Goal: Information Seeking & Learning: Learn about a topic

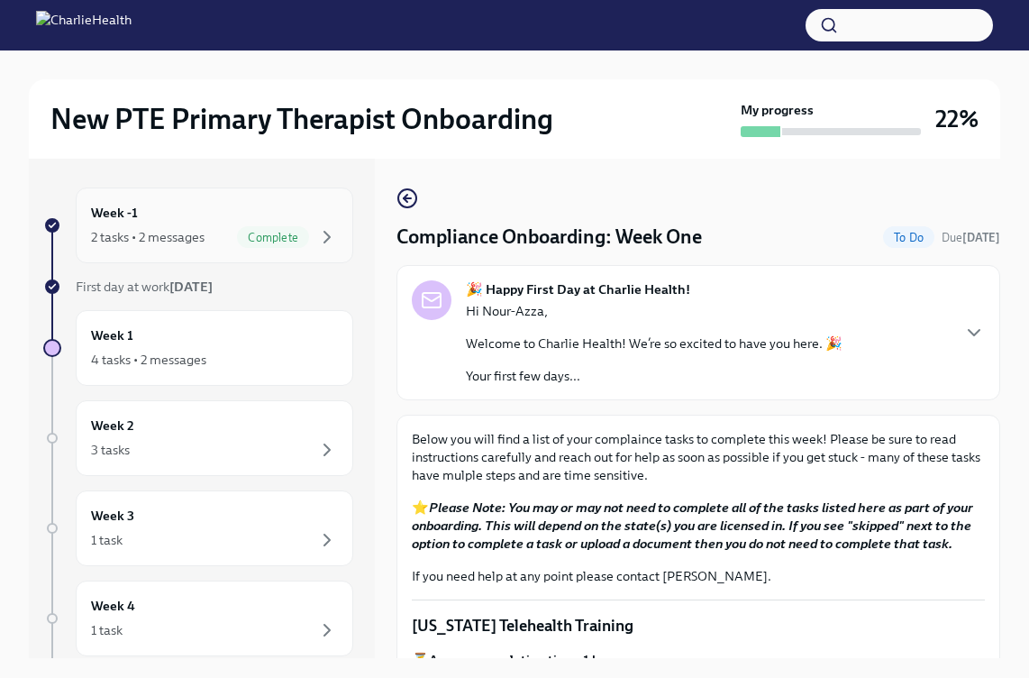
click at [200, 238] on div "2 tasks • 2 messages" at bounding box center [148, 237] width 114 height 18
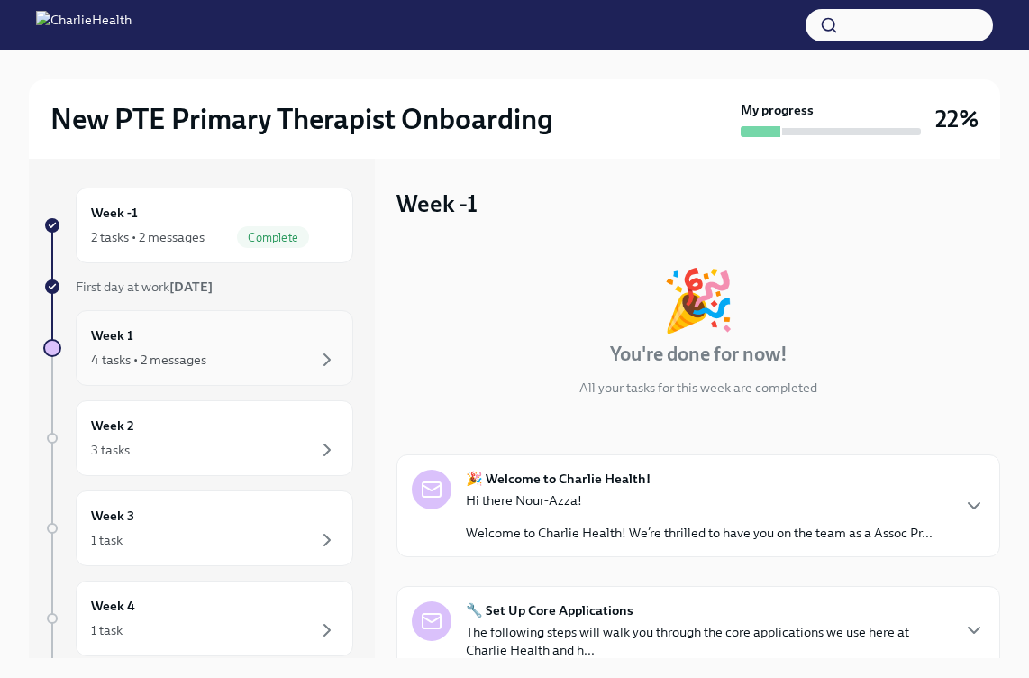
click at [222, 350] on div "4 tasks • 2 messages" at bounding box center [214, 360] width 247 height 22
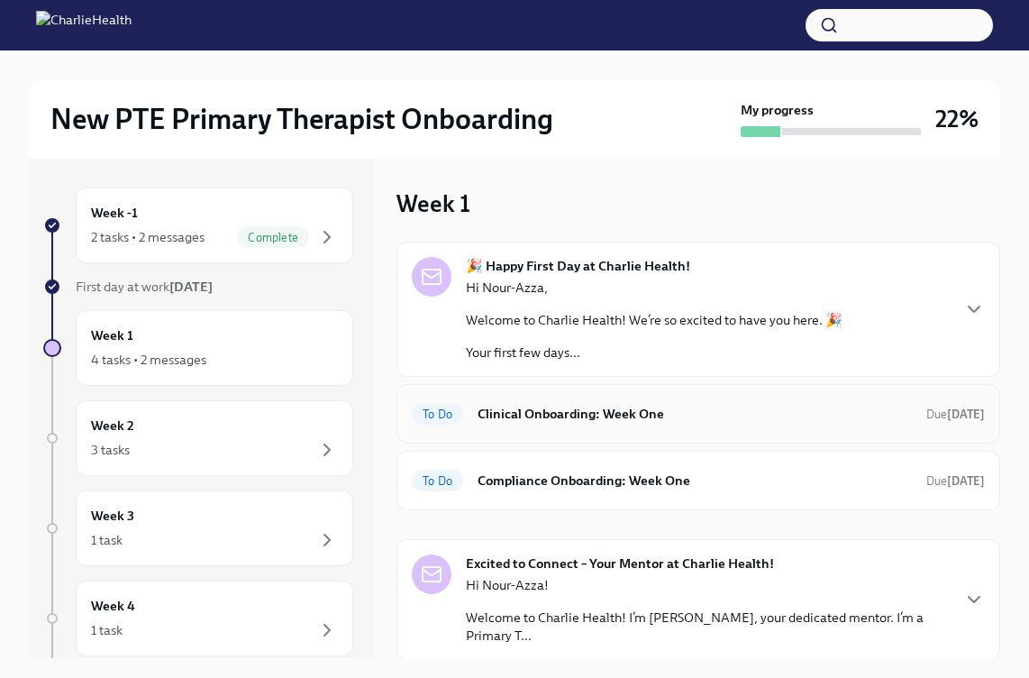
click at [651, 402] on div "To Do Clinical Onboarding: Week One Due [DATE]" at bounding box center [698, 413] width 573 height 29
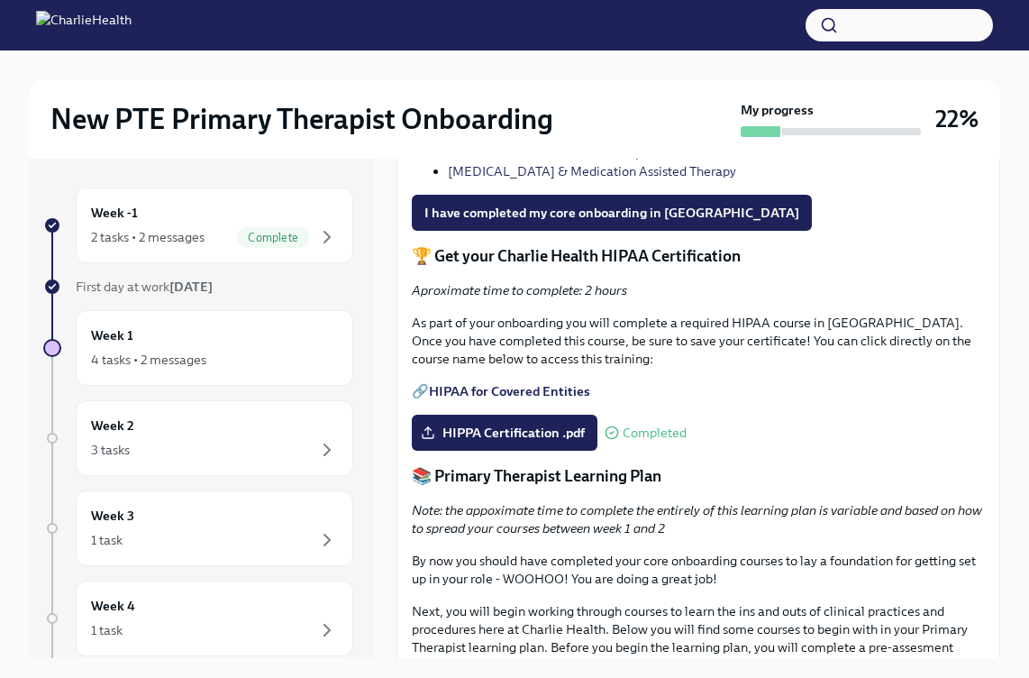
scroll to position [1306, 0]
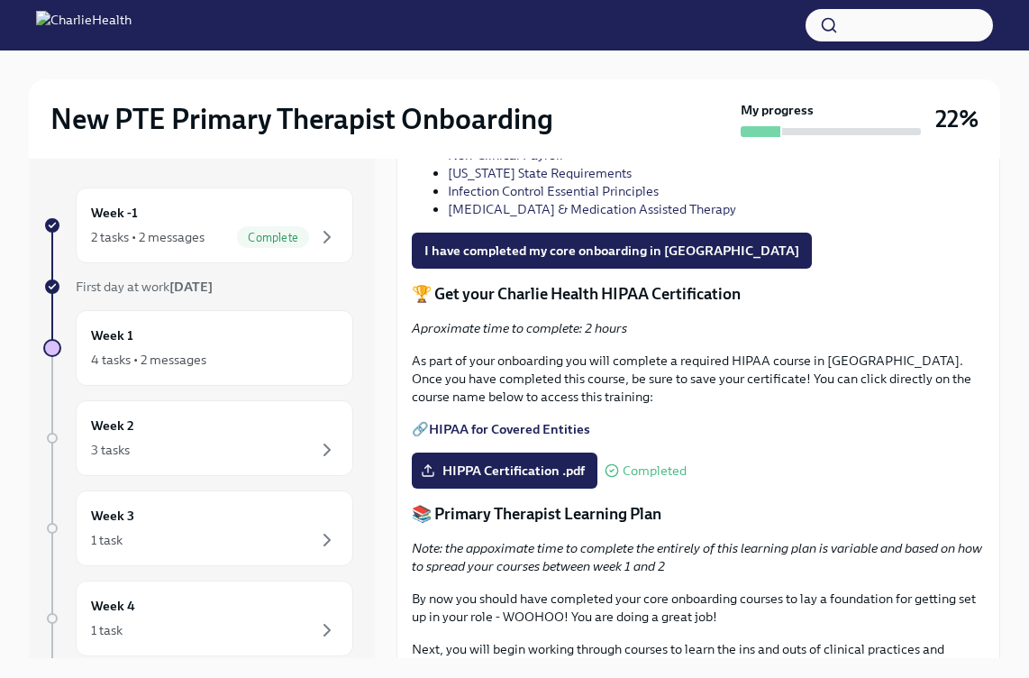
click at [507, 145] on link "Core Compliance" at bounding box center [497, 137] width 99 height 16
click at [518, 163] on link "Non-Clinical Payroll" at bounding box center [505, 155] width 115 height 16
click at [540, 181] on link "[US_STATE] State Requirements" at bounding box center [540, 173] width 184 height 16
click at [589, 199] on link "Infection Control Essential Principles" at bounding box center [553, 191] width 211 height 16
click at [504, 199] on link "Infection Control Essential Principles" at bounding box center [553, 191] width 211 height 16
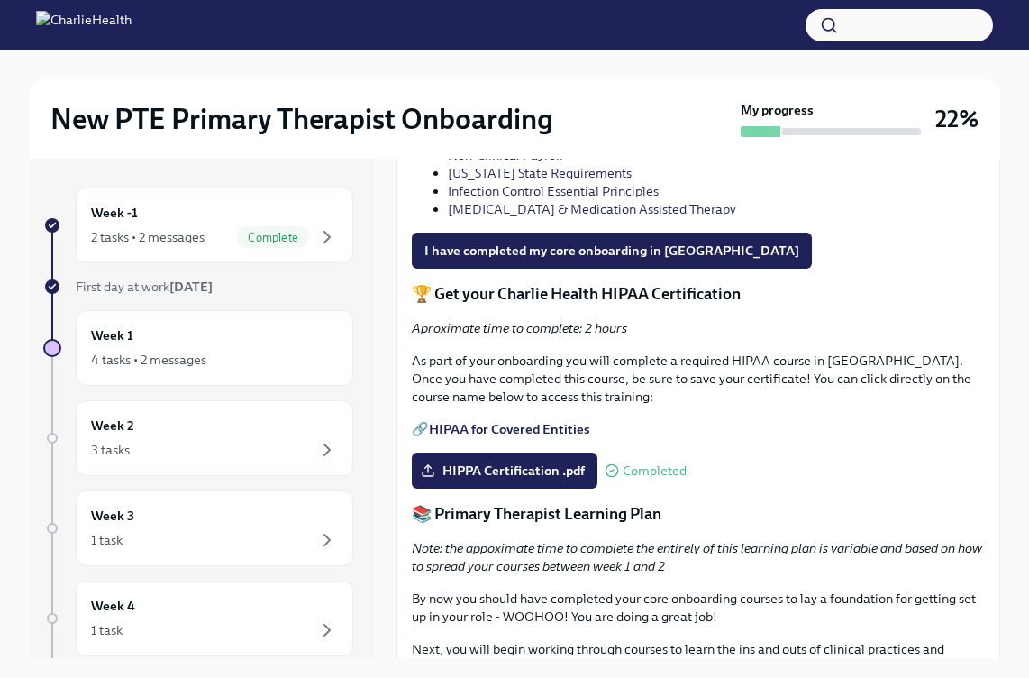
click at [554, 217] on link "[MEDICAL_DATA] & Medication Assisted Therapy" at bounding box center [592, 209] width 288 height 16
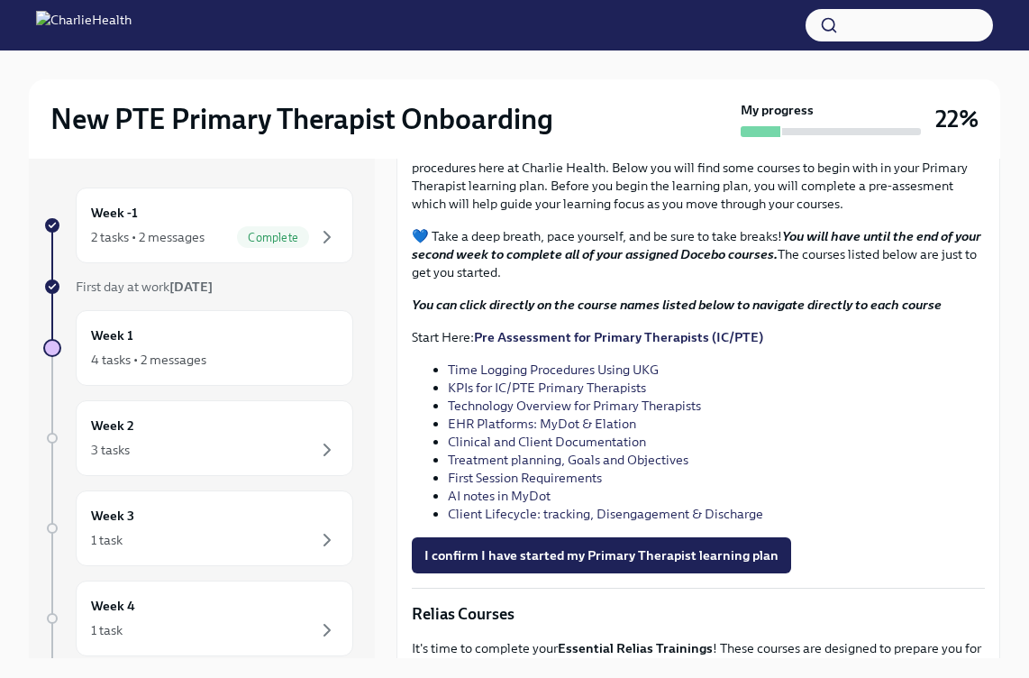
scroll to position [1803, 0]
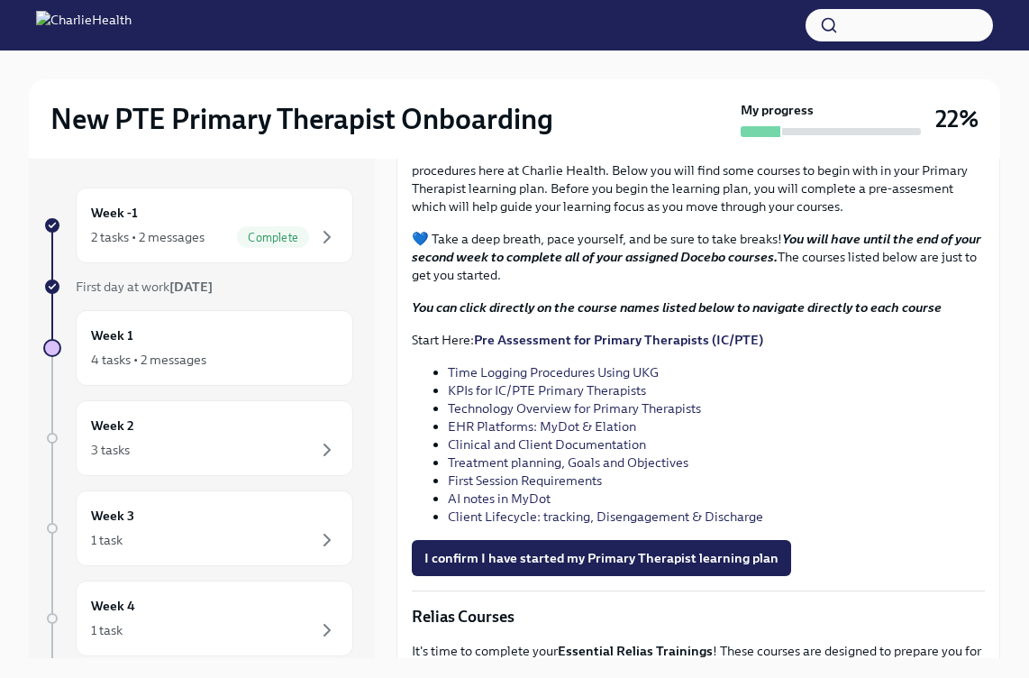
click at [516, 380] on link "Time Logging Procedures Using UKG" at bounding box center [553, 372] width 211 height 16
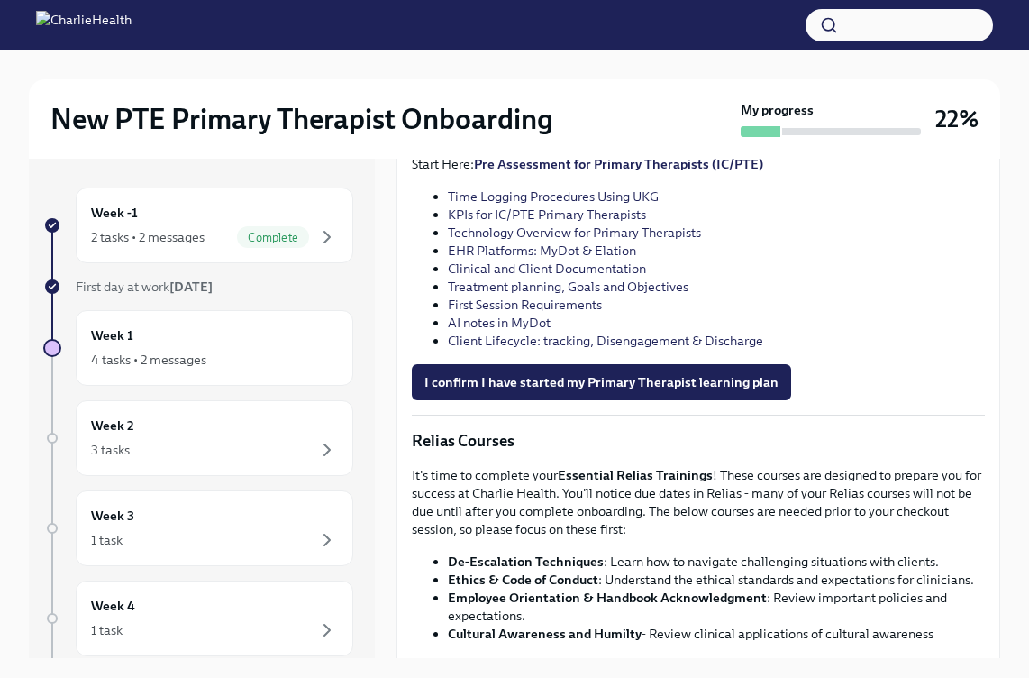
scroll to position [1973, 0]
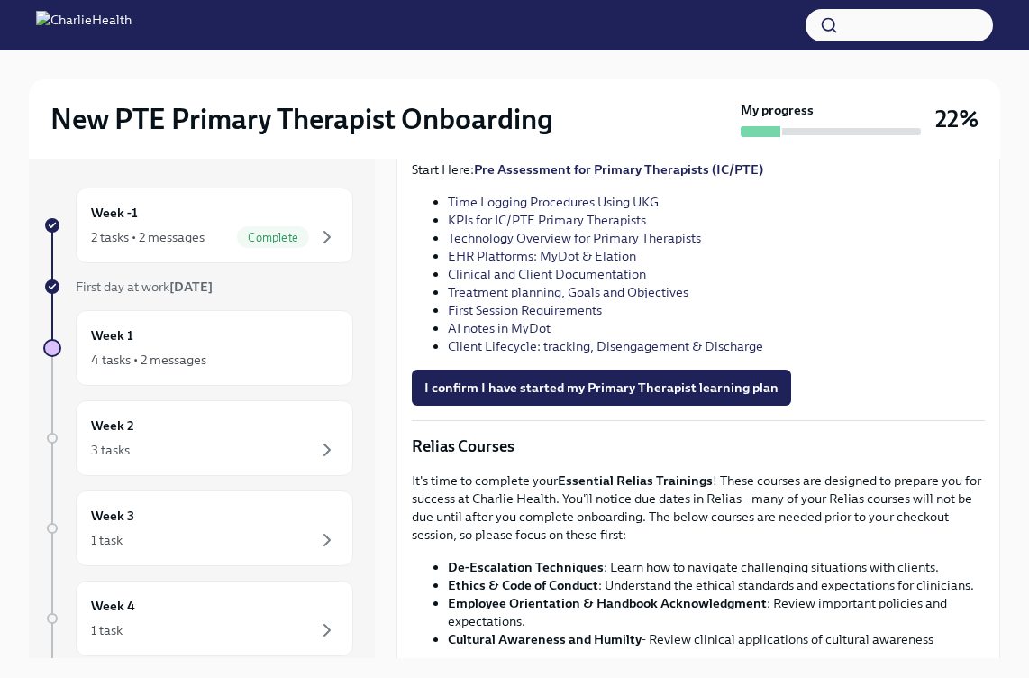
click at [612, 228] on link "KPIs for IC/PTE Primary Therapists" at bounding box center [547, 220] width 198 height 16
click at [531, 178] on link "Pre Assessment for Primary Therapists (IC/PTE)" at bounding box center [618, 169] width 289 height 16
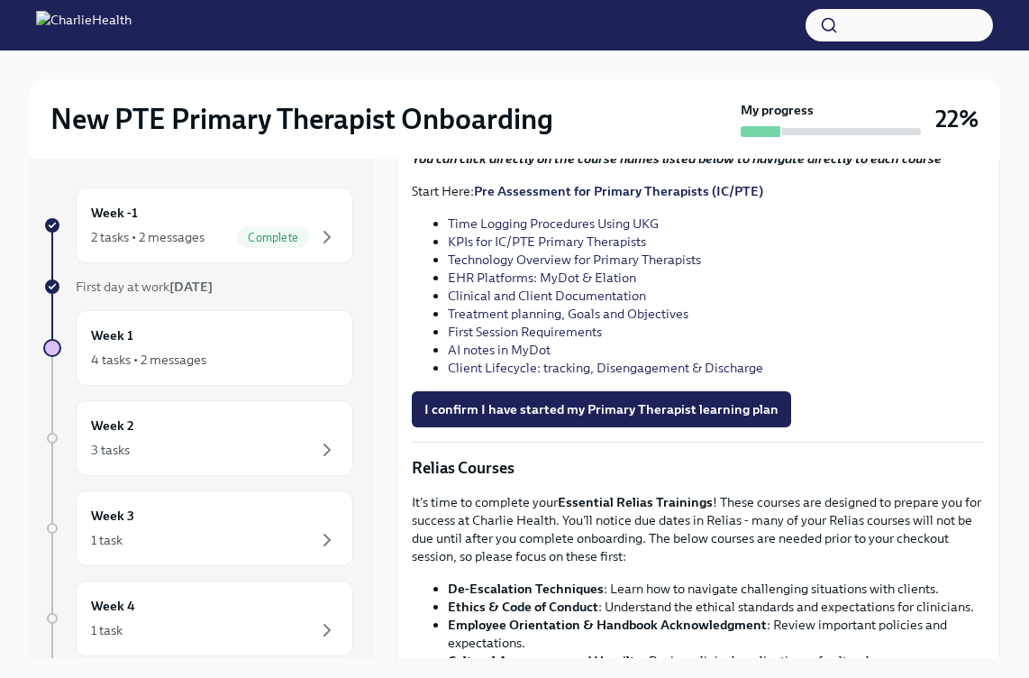
scroll to position [1956, 0]
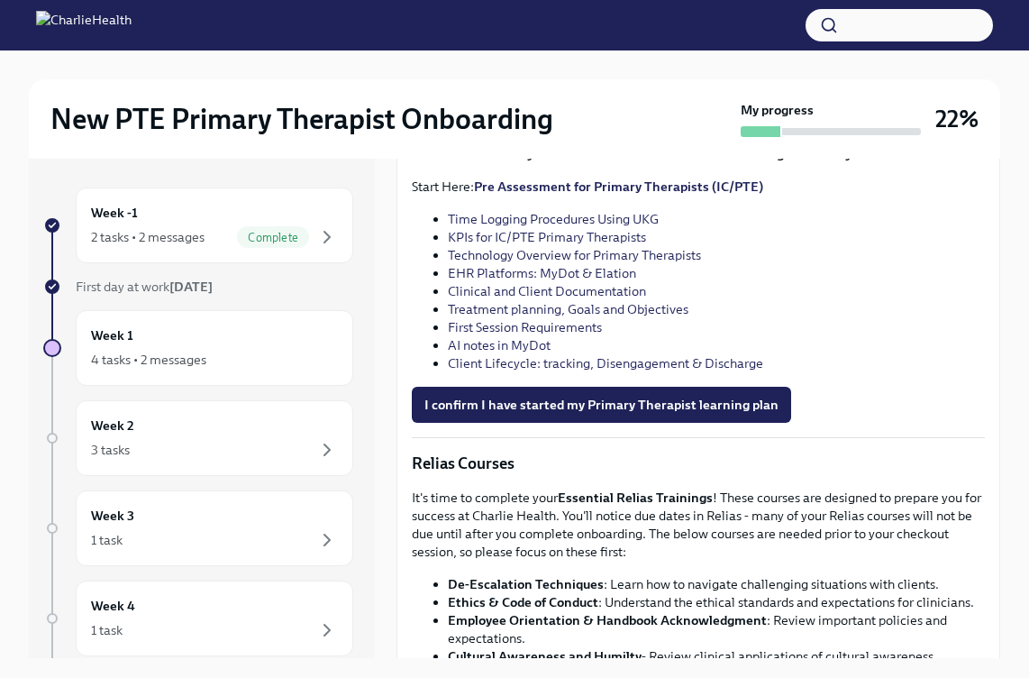
click at [552, 195] on link "Pre Assessment for Primary Therapists (IC/PTE)" at bounding box center [618, 186] width 289 height 16
